Goal: Task Accomplishment & Management: Manage account settings

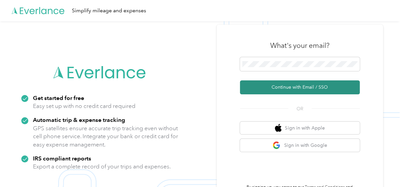
click at [280, 87] on button "Continue with Email / SSO" at bounding box center [300, 87] width 120 height 14
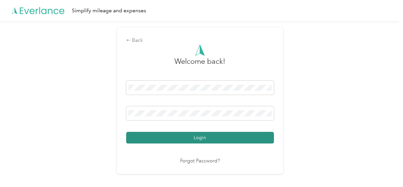
click at [195, 137] on button "Login" at bounding box center [200, 138] width 148 height 12
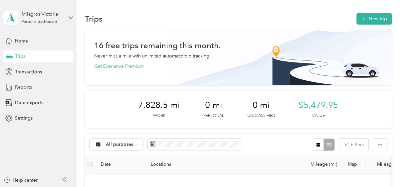
click at [35, 88] on div "Reports" at bounding box center [38, 87] width 70 height 12
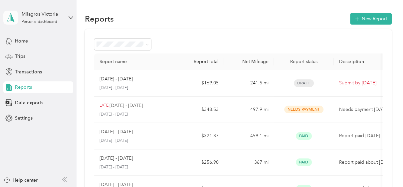
click at [9, 19] on icon at bounding box center [11, 17] width 10 height 9
click at [28, 59] on div "You’re signed in as [EMAIL_ADDRESS][DOMAIN_NAME] Log out" at bounding box center [73, 43] width 140 height 38
